Goal: Task Accomplishment & Management: Use online tool/utility

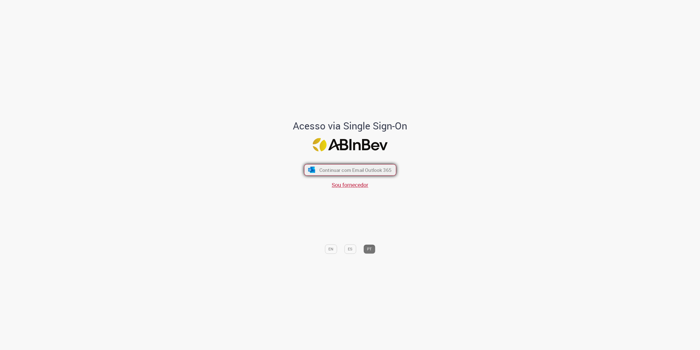
click at [331, 172] on span "Continuar com Email Outlook 365" at bounding box center [355, 170] width 72 height 6
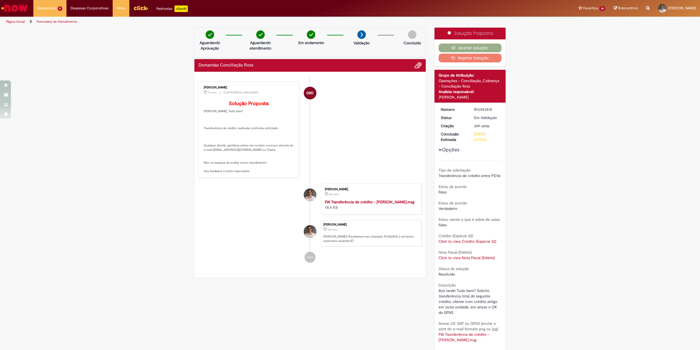
click at [108, 132] on div "Verificar Código de Barras Aguardando Aprovação Aguardando atendimento Em andam…" at bounding box center [350, 213] width 700 height 372
